Goal: Task Accomplishment & Management: Manage account settings

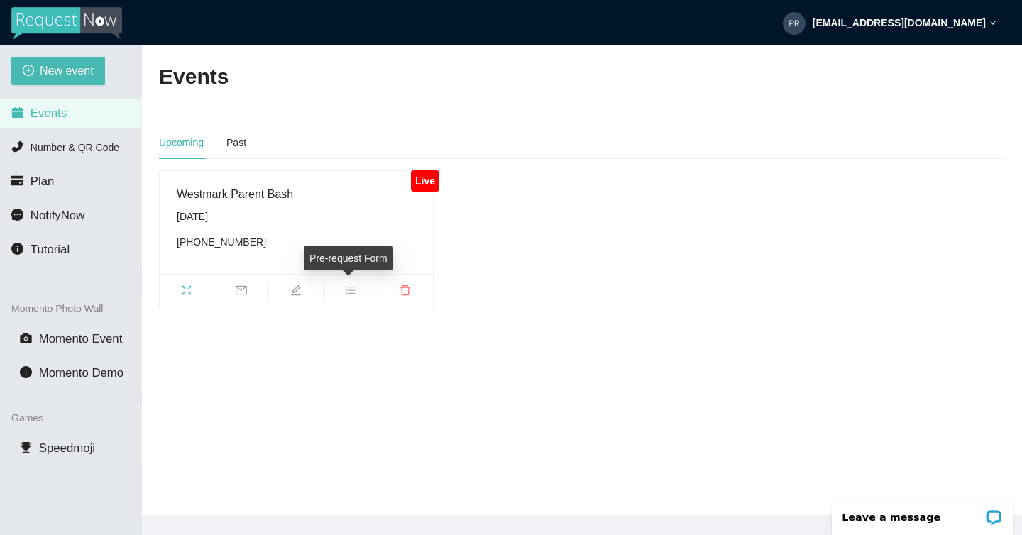
click at [348, 290] on icon "bars" at bounding box center [350, 290] width 11 height 11
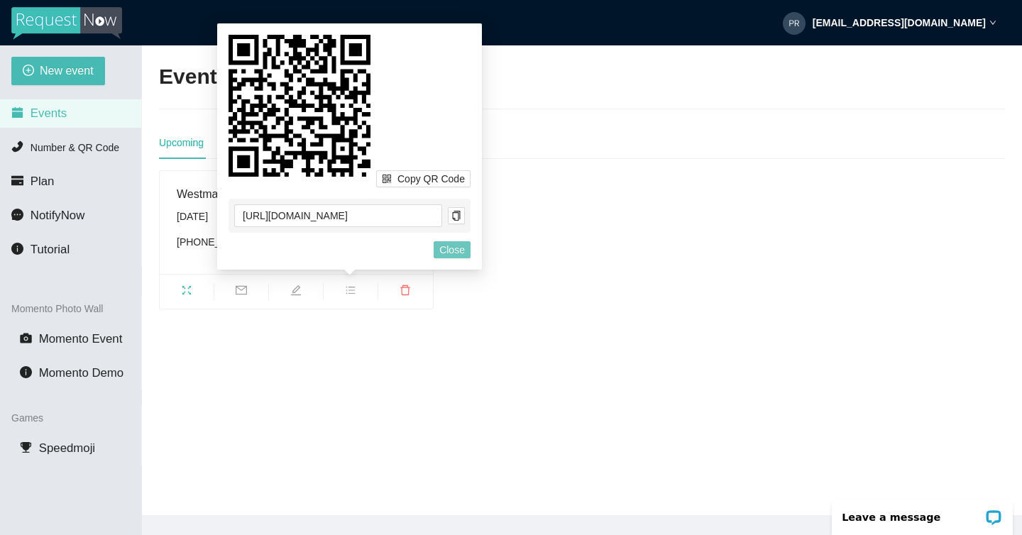
click at [442, 253] on span "Close" at bounding box center [452, 250] width 26 height 16
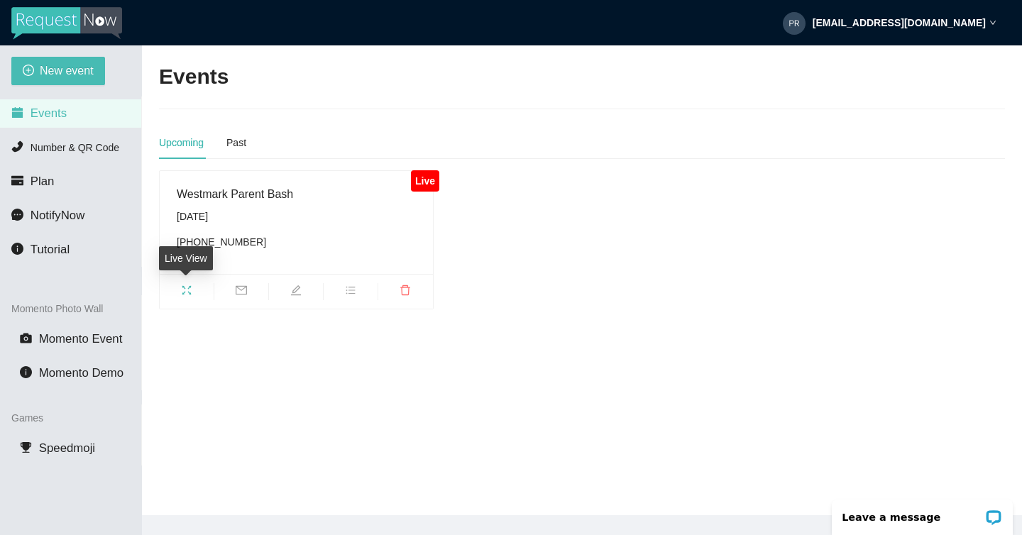
click at [187, 289] on icon "fullscreen" at bounding box center [186, 290] width 11 height 11
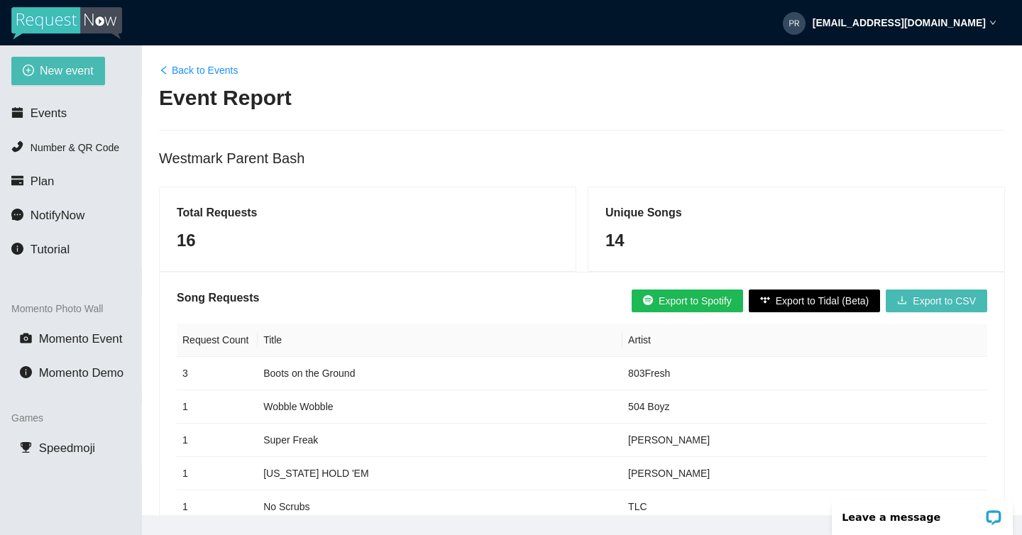
click at [776, 299] on span "Export to Tidal (Beta)" at bounding box center [823, 301] width 94 height 16
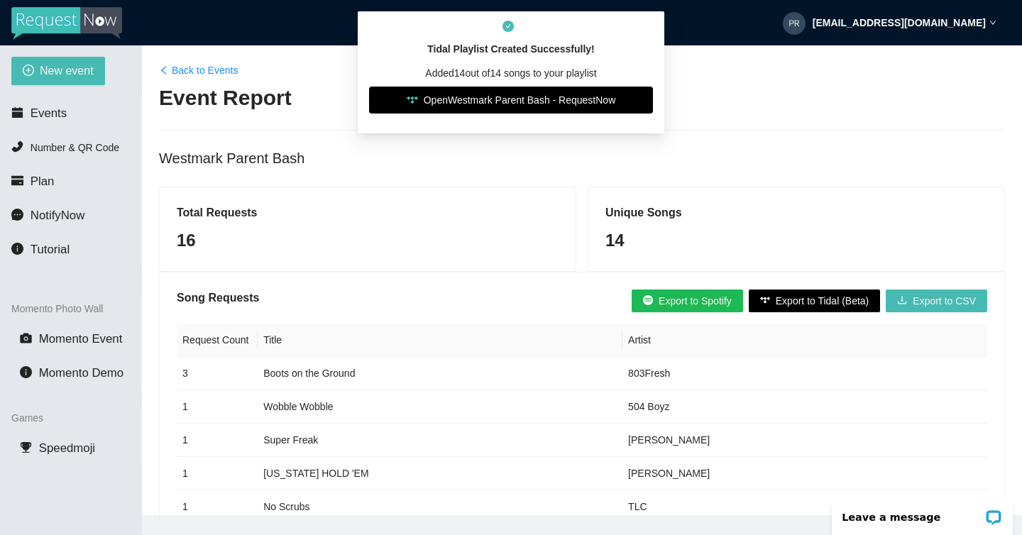
click at [492, 104] on link "Open Westmark Parent Bash - RequestNow" at bounding box center [511, 100] width 284 height 27
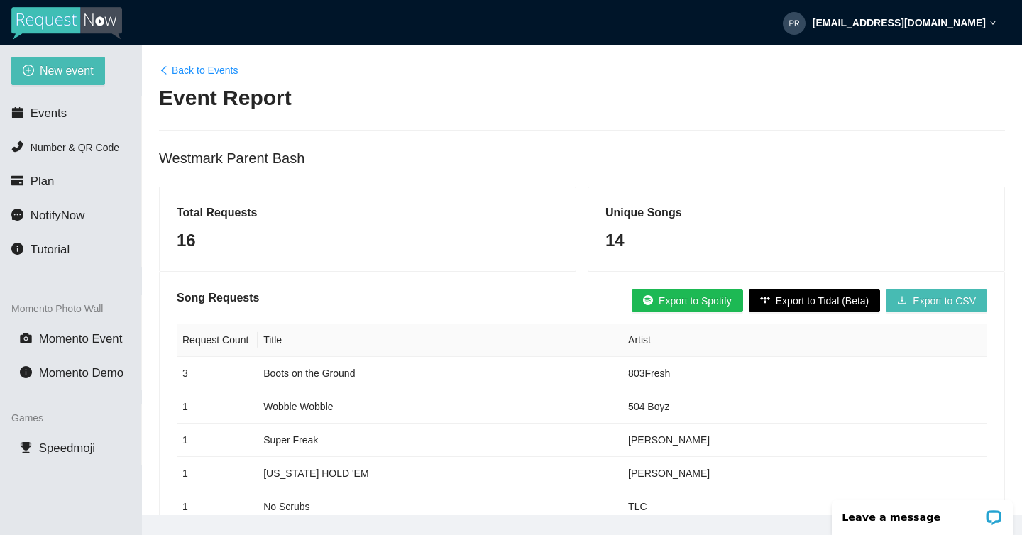
click at [686, 300] on span "Export to Spotify" at bounding box center [694, 301] width 73 height 16
click at [659, 300] on span "Export to Spotify" at bounding box center [694, 301] width 73 height 16
click at [693, 302] on span "Export to Spotify" at bounding box center [694, 301] width 73 height 16
click at [954, 25] on strong "primesounddj@icloud.com" at bounding box center [898, 22] width 173 height 11
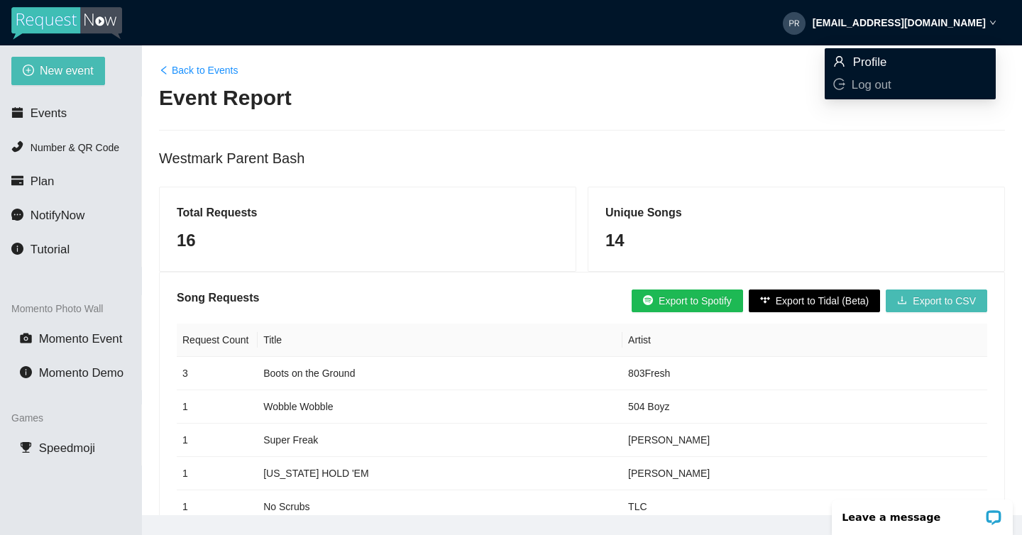
click at [874, 67] on span "Profile" at bounding box center [870, 61] width 34 height 13
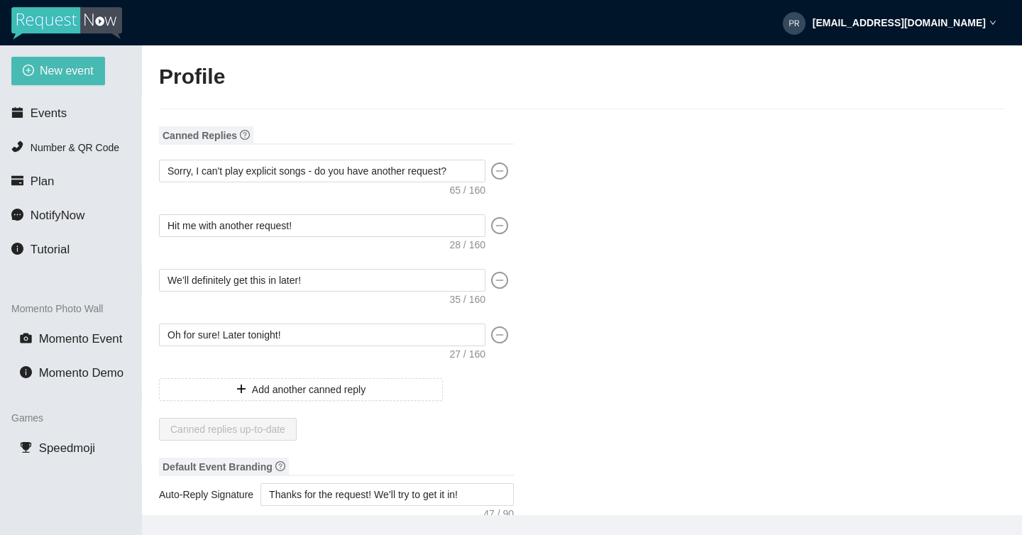
type input "Ray"
type input "Lopez"
type input "Prime Sound Entertainment"
type input "DJ"
type input "(818) 517-0913"
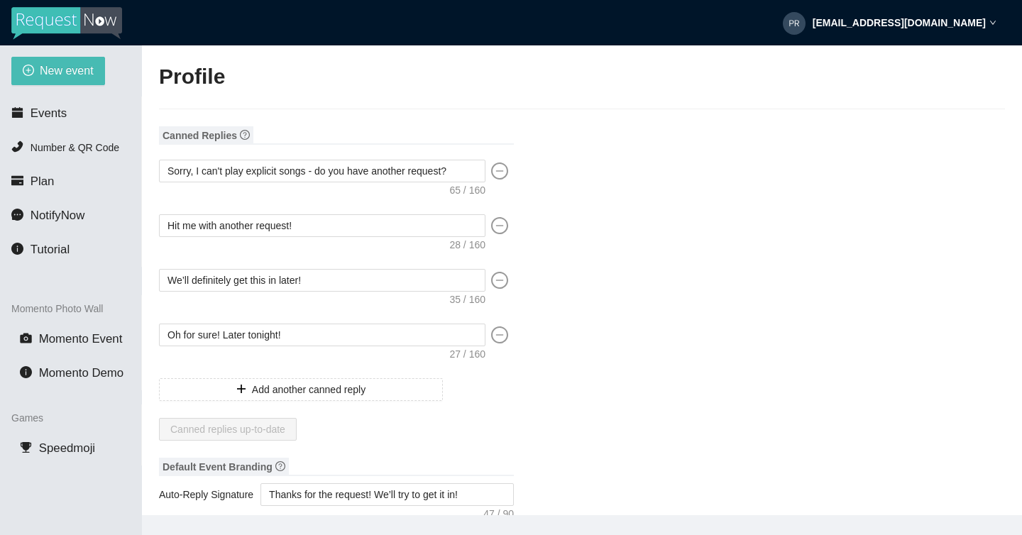
type input "info@primesoundentertainment.com"
type input "https://www.instagram.com/primesounddj/"
